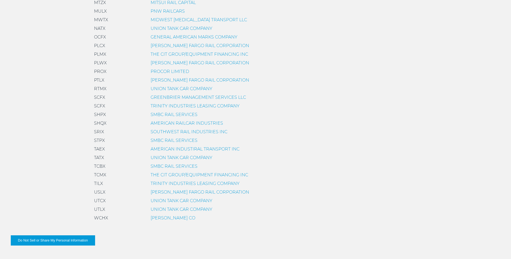
scroll to position [377, 0]
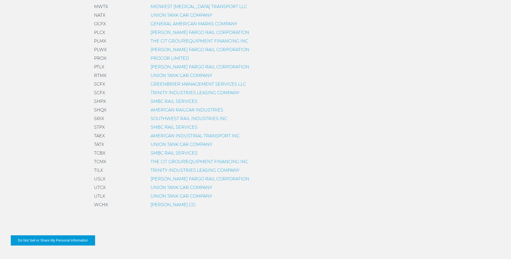
click at [174, 134] on link "AMERICAN INDUSTIRAL TRANSPORT INC" at bounding box center [194, 135] width 89 height 5
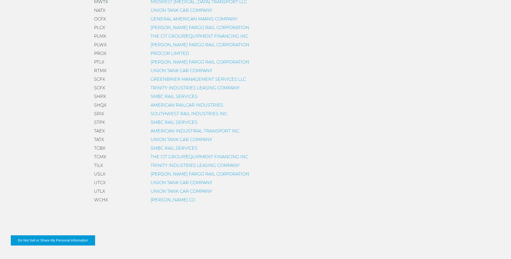
scroll to position [377, 0]
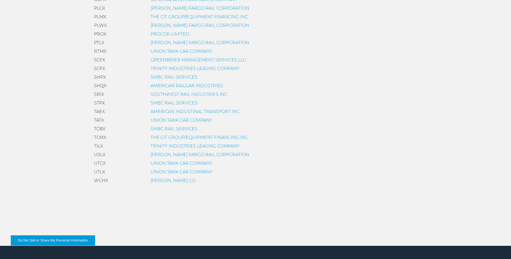
scroll to position [404, 0]
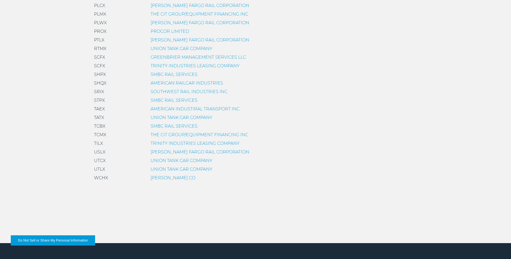
click at [171, 125] on link "SMBC RAIL SERVICES" at bounding box center [173, 126] width 47 height 5
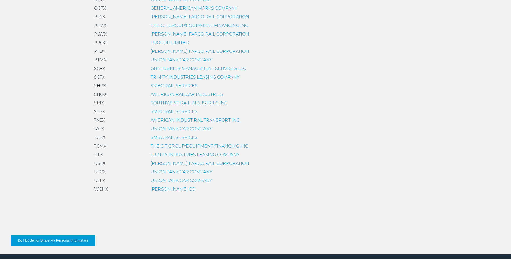
scroll to position [404, 0]
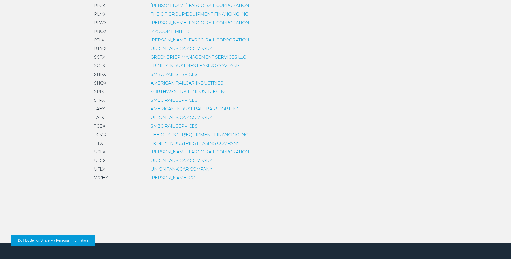
click at [181, 83] on link "AMERICAN RAILCAR INDUSTRIES" at bounding box center [186, 82] width 72 height 5
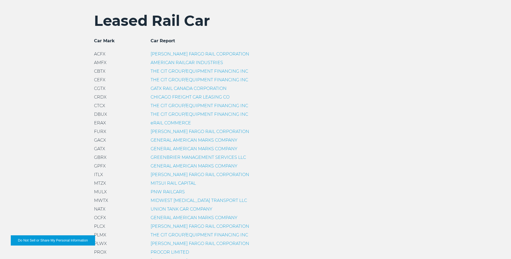
scroll to position [188, 0]
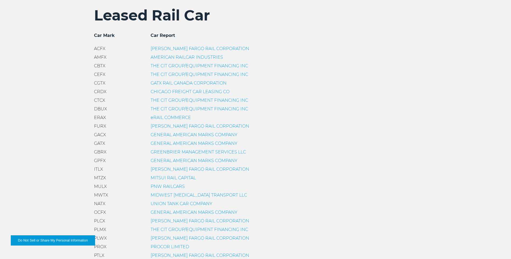
click at [181, 48] on link "[PERSON_NAME] FARGO RAIL CORPORATION" at bounding box center [199, 48] width 99 height 5
click at [177, 57] on link "AMERICAN RAILCAR INDUSTRIES" at bounding box center [186, 57] width 72 height 5
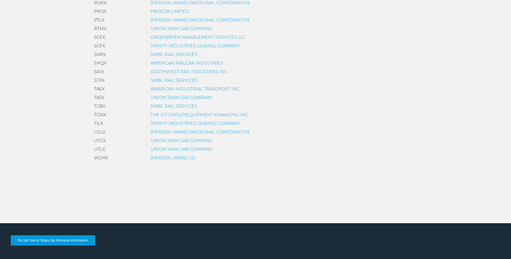
scroll to position [431, 0]
